Goal: Task Accomplishment & Management: Manage account settings

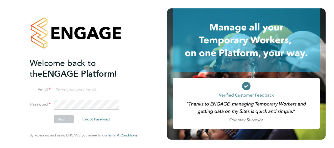
type input "andrew.charters@countrysidepartnerships.com"
click at [307, 13] on icon at bounding box center [246, 39] width 147 height 63
click at [63, 115] on button "Sign In" at bounding box center [64, 119] width 20 height 8
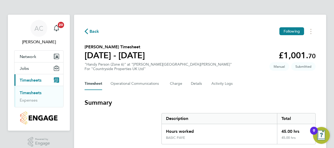
click at [268, 84] on div "Timesheet Operational Communications Charge Details Activity Logs" at bounding box center [199, 83] width 231 height 13
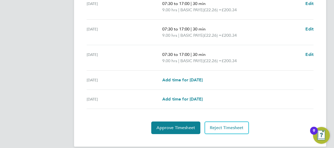
scroll to position [234, 0]
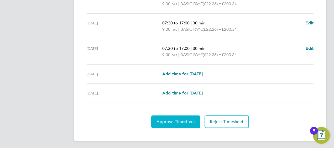
click at [174, 119] on span "Approve Timesheet" at bounding box center [175, 121] width 39 height 5
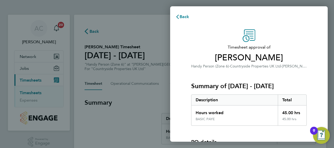
click at [297, 81] on div "Summary of 22 - 28 Sep 2025 Description Total Hours worked 45.00 hrs BASIC PAYE…" at bounding box center [248, 97] width 115 height 56
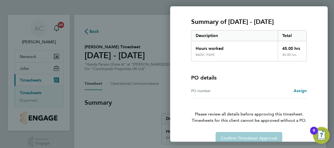
scroll to position [73, 0]
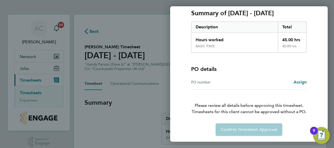
click at [245, 128] on div "Confirm Timesheet Approval" at bounding box center [249, 129] width 128 height 13
click at [302, 82] on span "Assign" at bounding box center [299, 81] width 13 height 5
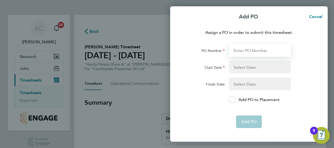
click at [251, 49] on input "PO Number" at bounding box center [260, 50] width 62 height 13
type input "MWZ513"
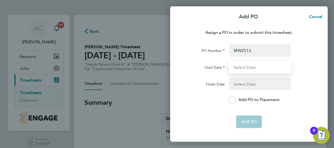
type input "[DATE]"
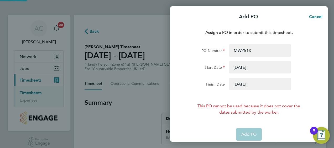
click at [257, 85] on button "button" at bounding box center [260, 84] width 62 height 13
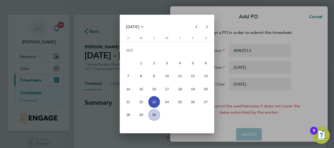
click at [154, 115] on span "30" at bounding box center [154, 115] width 12 height 12
type input "[DATE]"
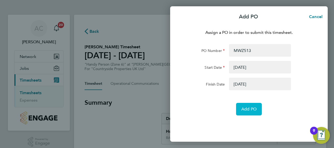
click at [243, 110] on span "Add PO" at bounding box center [248, 108] width 15 height 5
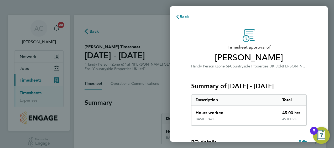
click at [309, 74] on div "Timesheet approval of Alan Mcdermott Handy Person (Zone 6) · Countryside Proper…" at bounding box center [249, 133] width 128 height 209
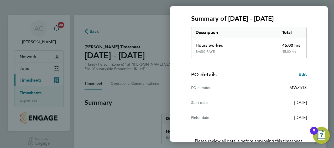
scroll to position [103, 0]
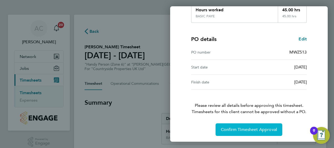
click at [243, 125] on button "Confirm Timesheet Approval" at bounding box center [248, 129] width 67 height 13
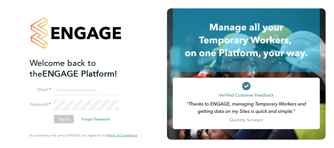
type input "[PERSON_NAME][EMAIL_ADDRESS][DOMAIN_NAME]"
click at [65, 117] on button "Sign In" at bounding box center [64, 119] width 20 height 8
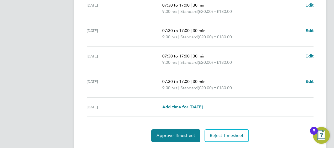
scroll to position [240, 0]
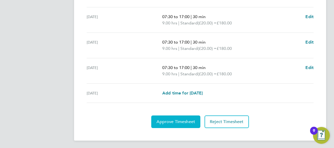
click at [178, 119] on span "Approve Timesheet" at bounding box center [175, 121] width 39 height 5
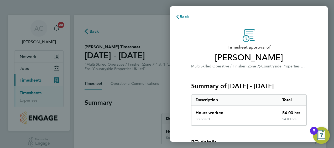
click at [178, 119] on div "Timesheet approval of Oleksandr Moisei Multi Skilled Operative / Finisher (Zone…" at bounding box center [248, 119] width 157 height 192
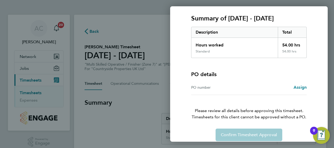
scroll to position [73, 0]
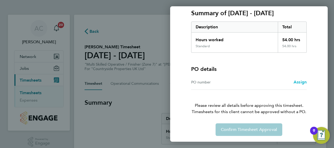
click at [301, 81] on span "Assign" at bounding box center [299, 81] width 13 height 5
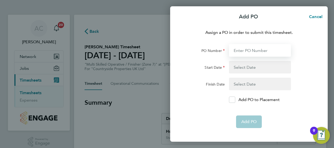
click at [248, 52] on input "PO Number" at bounding box center [260, 50] width 62 height 13
type input "MWZ513"
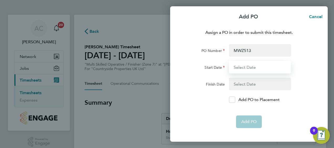
type input "[DATE]"
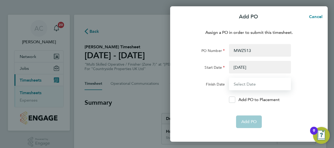
type input "[DATE]"
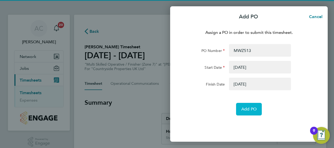
click at [250, 110] on span "Add PO" at bounding box center [248, 108] width 15 height 5
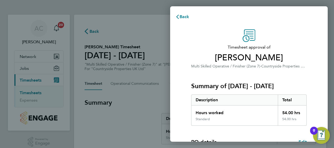
click at [293, 81] on div "Summary of 22 - 28 Sep 2025 Description Total Hours worked 54.00 hrs Standard 5…" at bounding box center [248, 97] width 115 height 56
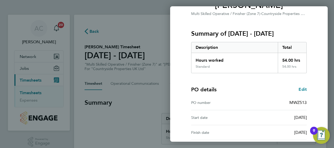
scroll to position [103, 0]
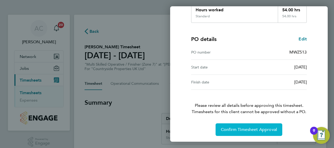
click at [245, 131] on span "Confirm Timesheet Approval" at bounding box center [249, 129] width 56 height 5
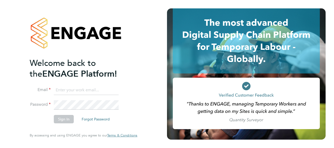
type input "[PERSON_NAME][EMAIL_ADDRESS][DOMAIN_NAME]"
click at [67, 119] on button "Sign In" at bounding box center [64, 119] width 20 height 8
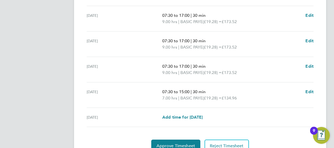
scroll to position [240, 0]
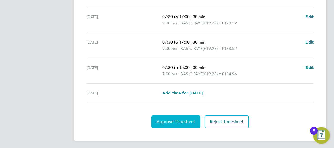
click at [175, 121] on span "Approve Timesheet" at bounding box center [175, 121] width 39 height 5
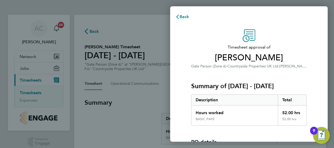
click at [206, 76] on div "Summary of [DATE] - [DATE] Description Total Hours worked 52.00 hrs BASIC PAYE …" at bounding box center [248, 97] width 115 height 56
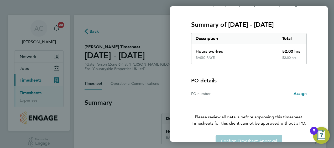
scroll to position [73, 0]
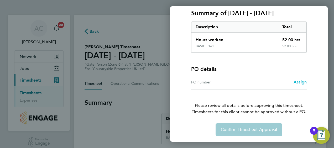
click at [300, 80] on span "Assign" at bounding box center [299, 81] width 13 height 5
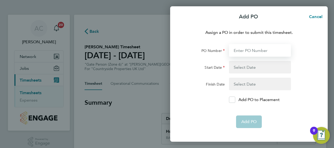
click at [255, 50] on input "PO Number" at bounding box center [260, 50] width 62 height 13
type input "MWZ513"
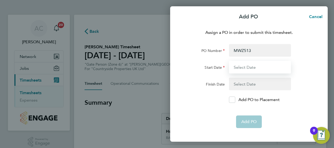
type input "[DATE]"
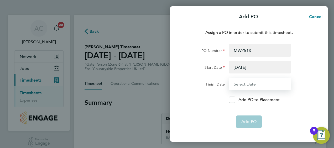
type input "[DATE]"
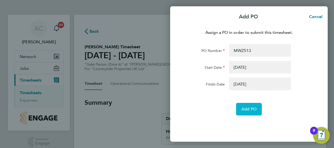
click at [248, 110] on span "Add PO" at bounding box center [248, 108] width 15 height 5
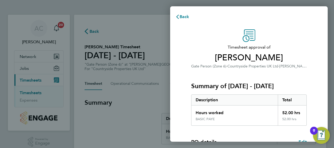
click at [288, 80] on div "Summary of [DATE] - [DATE] Description Total Hours worked 52.00 hrs BASIC PAYE …" at bounding box center [248, 97] width 115 height 56
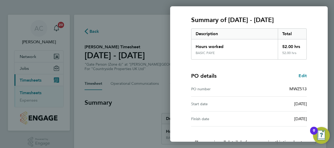
scroll to position [103, 0]
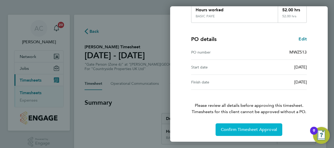
click at [246, 127] on span "Confirm Timesheet Approval" at bounding box center [249, 129] width 56 height 5
